Goal: Transaction & Acquisition: Purchase product/service

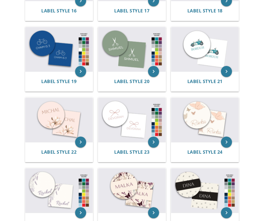
scroll to position [568, 0]
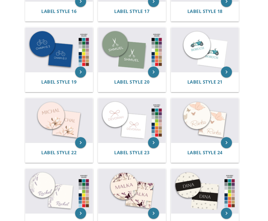
click at [118, 118] on img at bounding box center [131, 120] width 67 height 44
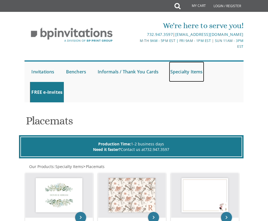
click at [188, 74] on link "Specialty Items" at bounding box center [186, 71] width 35 height 20
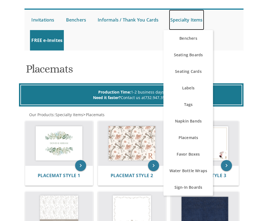
scroll to position [51, 0]
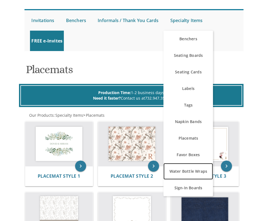
click at [182, 176] on link "Water Bottle Wraps" at bounding box center [189, 171] width 50 height 17
click at [184, 171] on link "Water Bottle Wraps" at bounding box center [189, 171] width 50 height 17
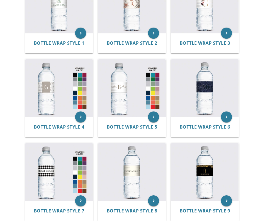
scroll to position [172, 0]
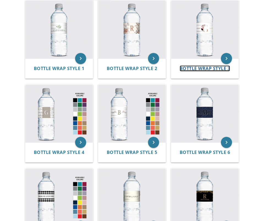
click at [201, 66] on span "Bottle Wrap Style 3" at bounding box center [205, 68] width 51 height 6
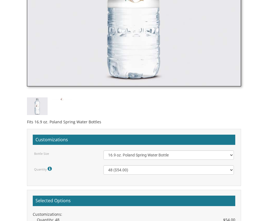
scroll to position [310, 0]
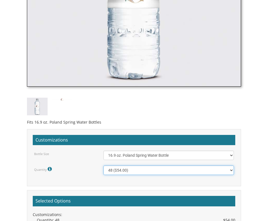
click at [134, 169] on select "48 ($54.00) 96 ($72.00) 144 ($99.00) 192 ($126.00)" at bounding box center [169, 169] width 131 height 9
click at [111, 168] on select "48 ($54.00) 96 ($72.00) 144 ($99.00) 192 ($126.00)" at bounding box center [169, 169] width 131 height 9
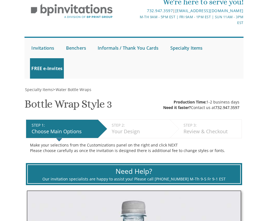
scroll to position [0, 0]
